Goal: Task Accomplishment & Management: Use online tool/utility

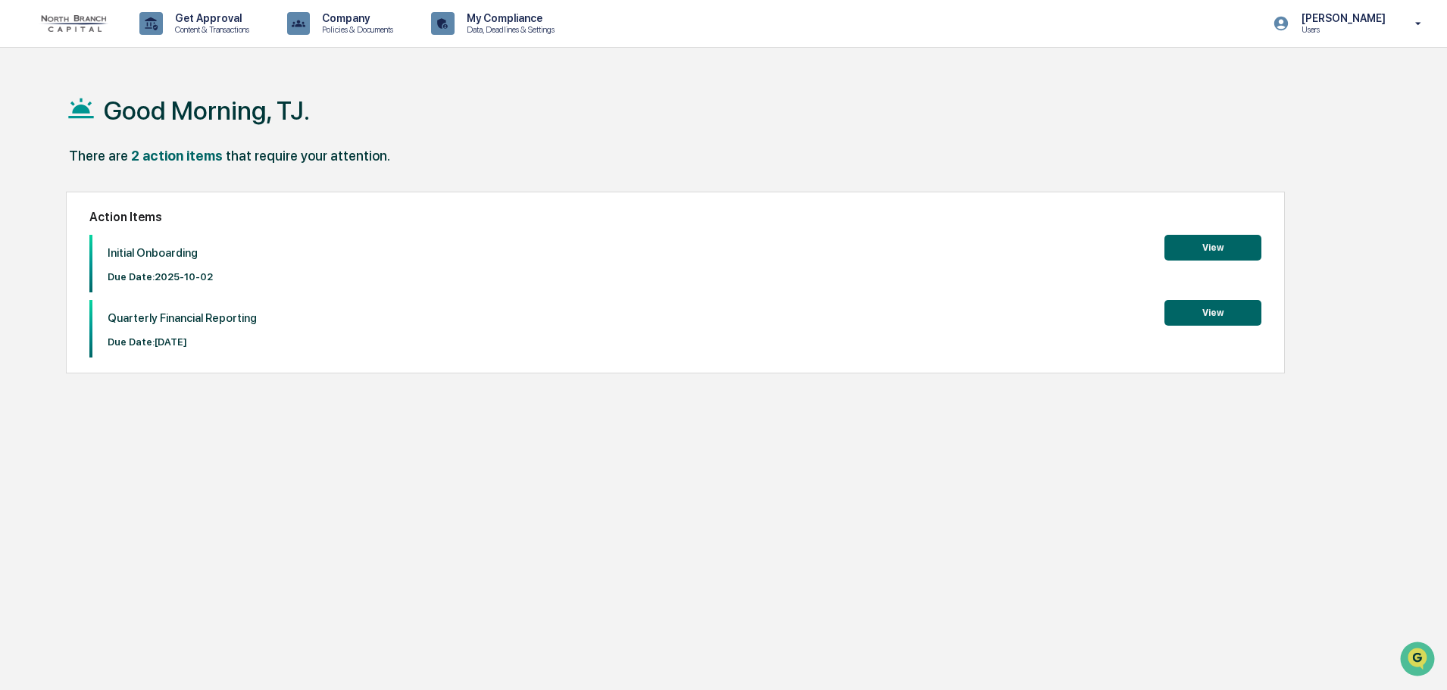
click at [1185, 242] on button "View" at bounding box center [1212, 248] width 97 height 26
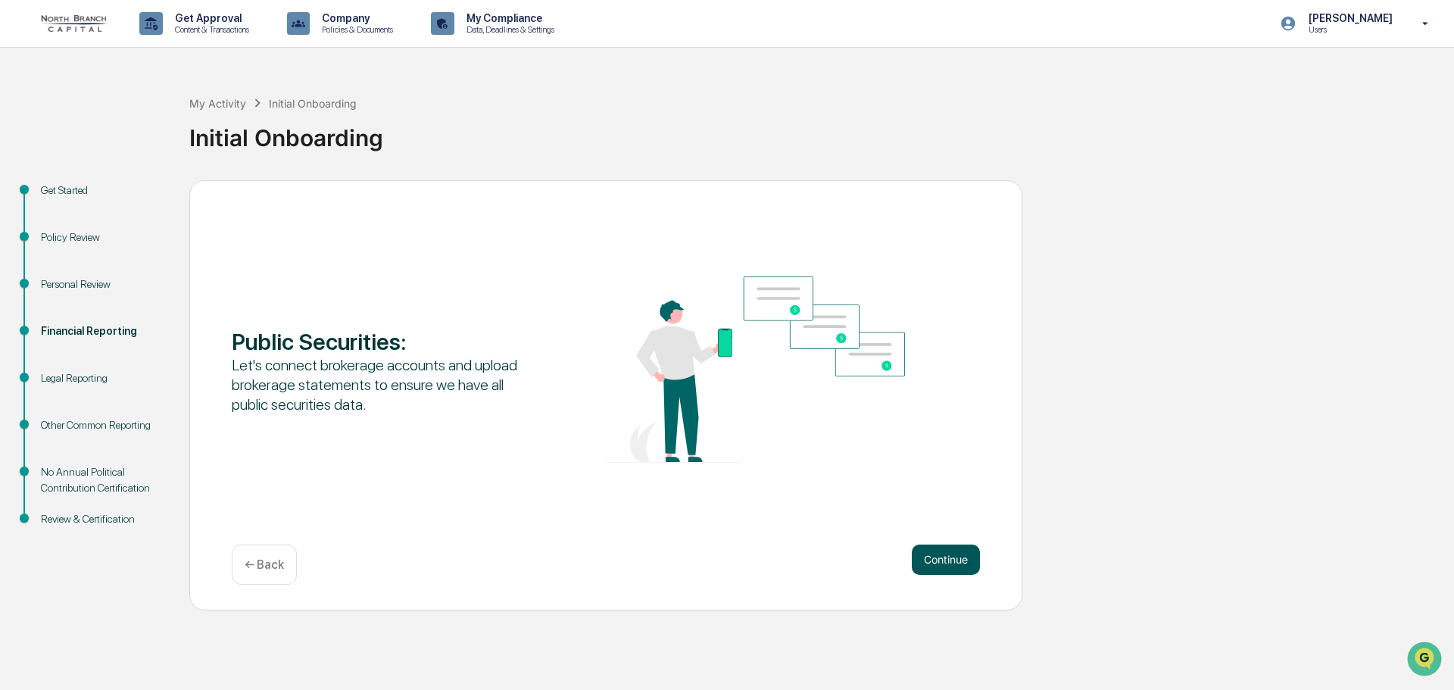
click at [933, 562] on button "Continue" at bounding box center [946, 560] width 68 height 30
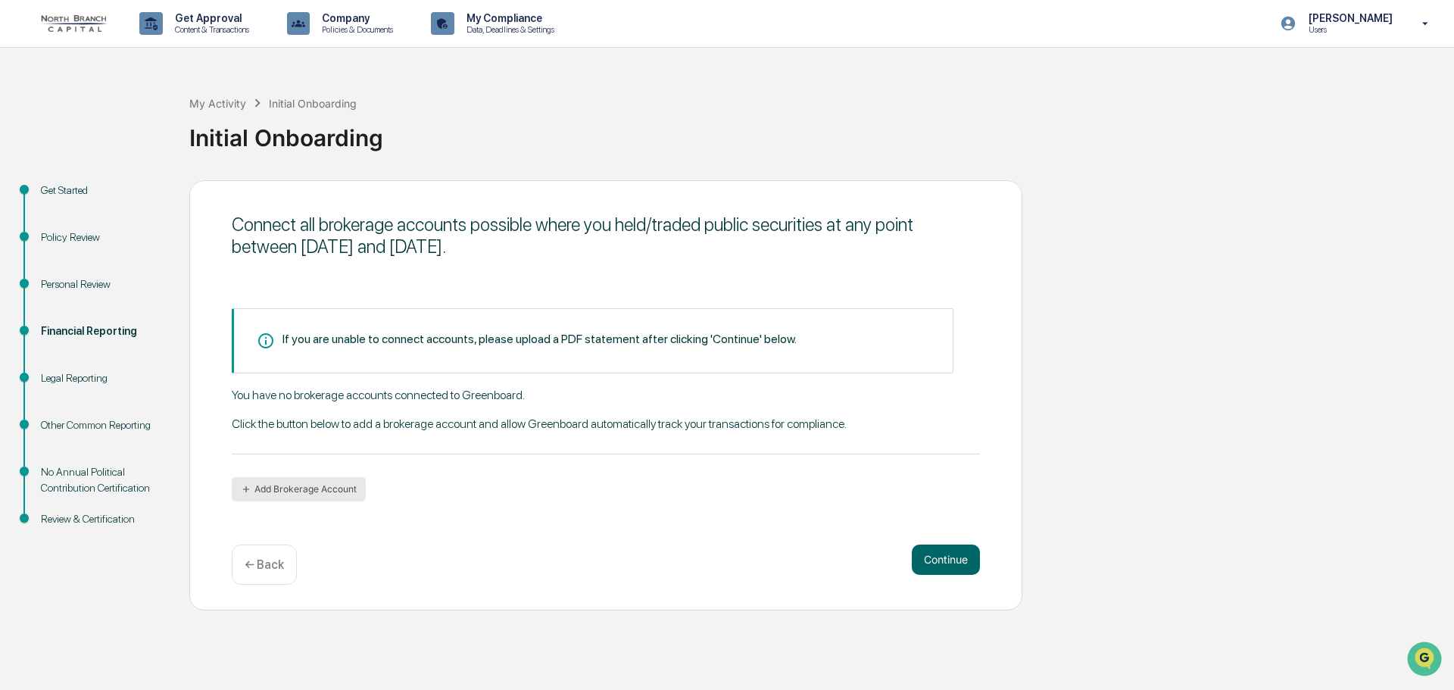
click at [323, 492] on button "Add Brokerage Account" at bounding box center [299, 489] width 134 height 24
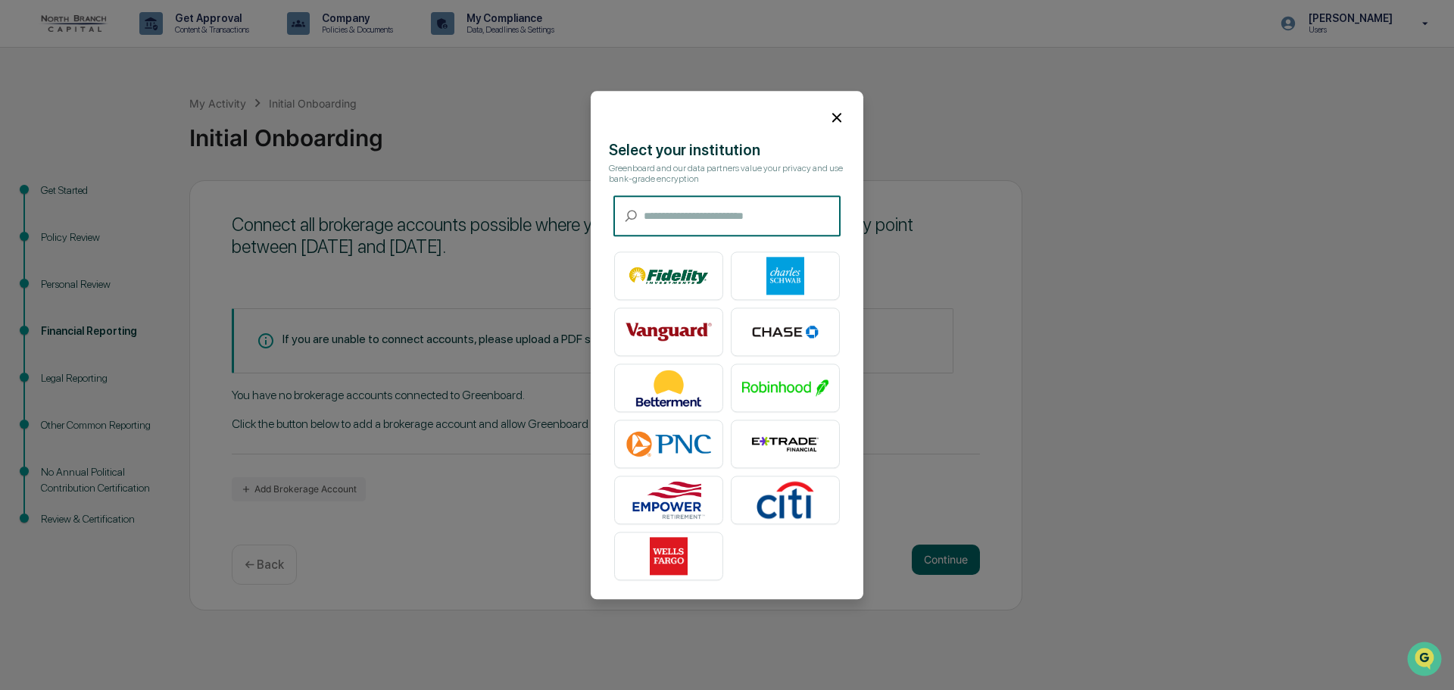
click at [741, 205] on input "text" at bounding box center [742, 216] width 197 height 40
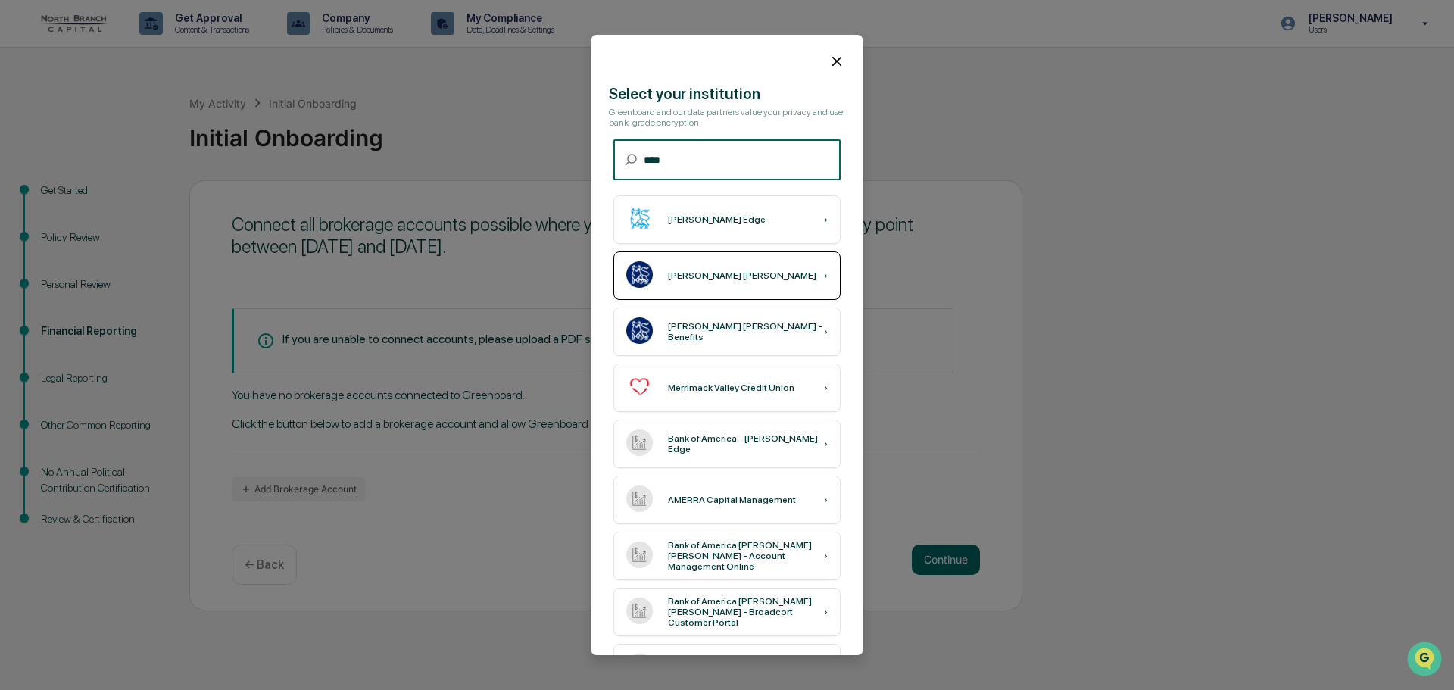
type input "****"
click at [710, 282] on div "[PERSON_NAME] [PERSON_NAME] ›" at bounding box center [727, 275] width 227 height 48
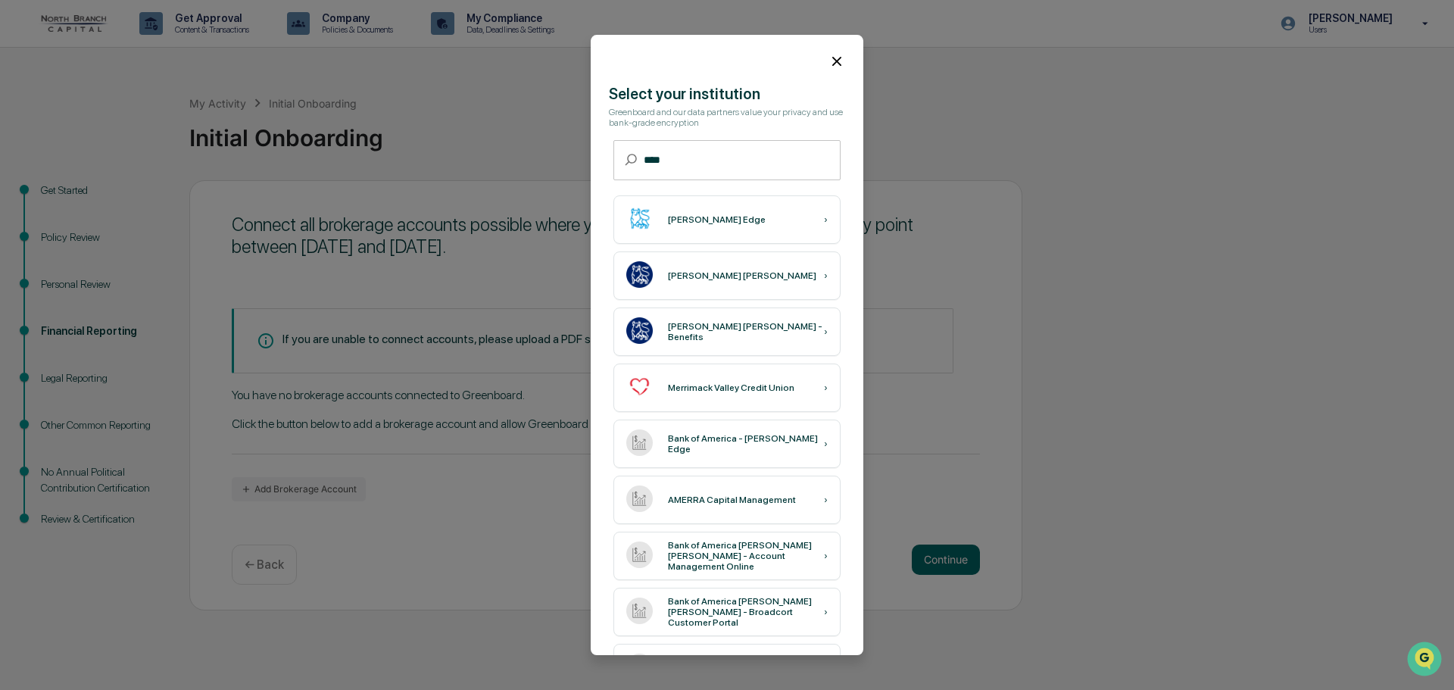
drag, startPoint x: 20, startPoint y: 252, endPoint x: 827, endPoint y: 58, distance: 830.4
click at [829, 58] on icon at bounding box center [837, 61] width 17 height 17
